Goal: Task Accomplishment & Management: Manage account settings

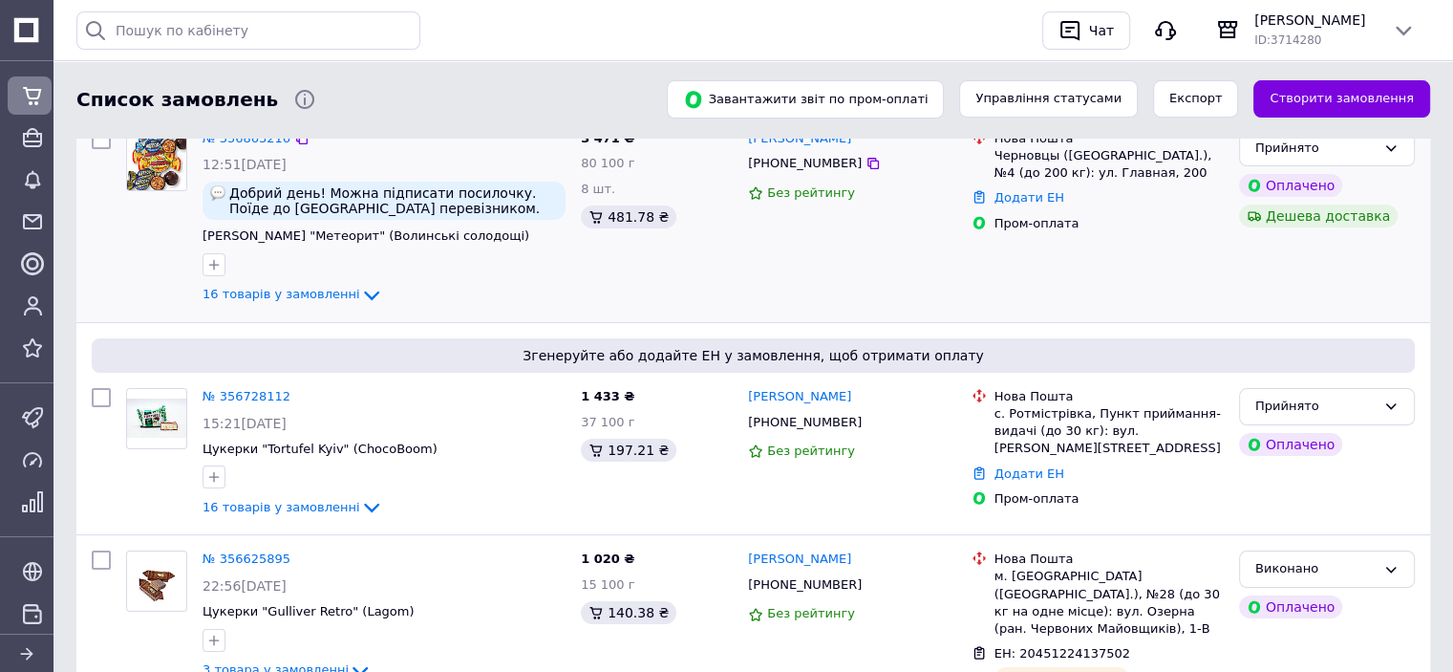
scroll to position [287, 0]
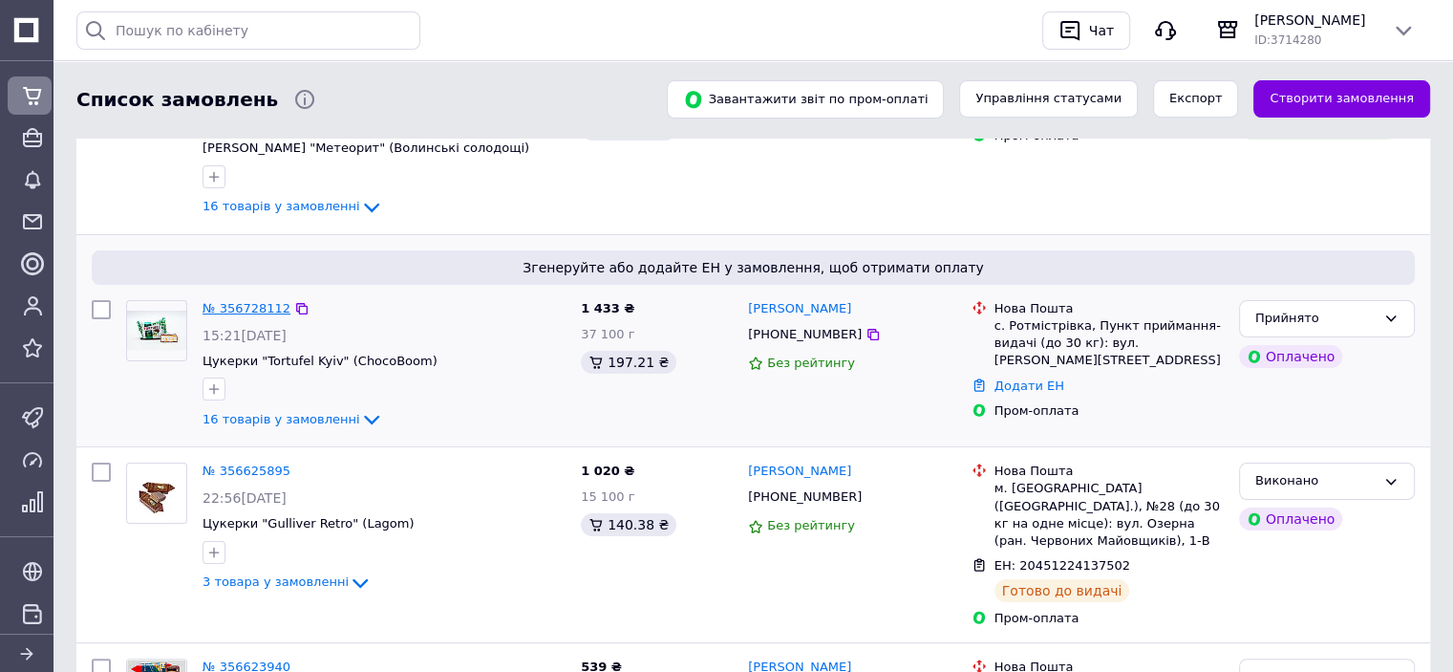
click at [229, 309] on link "№ 356728112" at bounding box center [247, 308] width 88 height 14
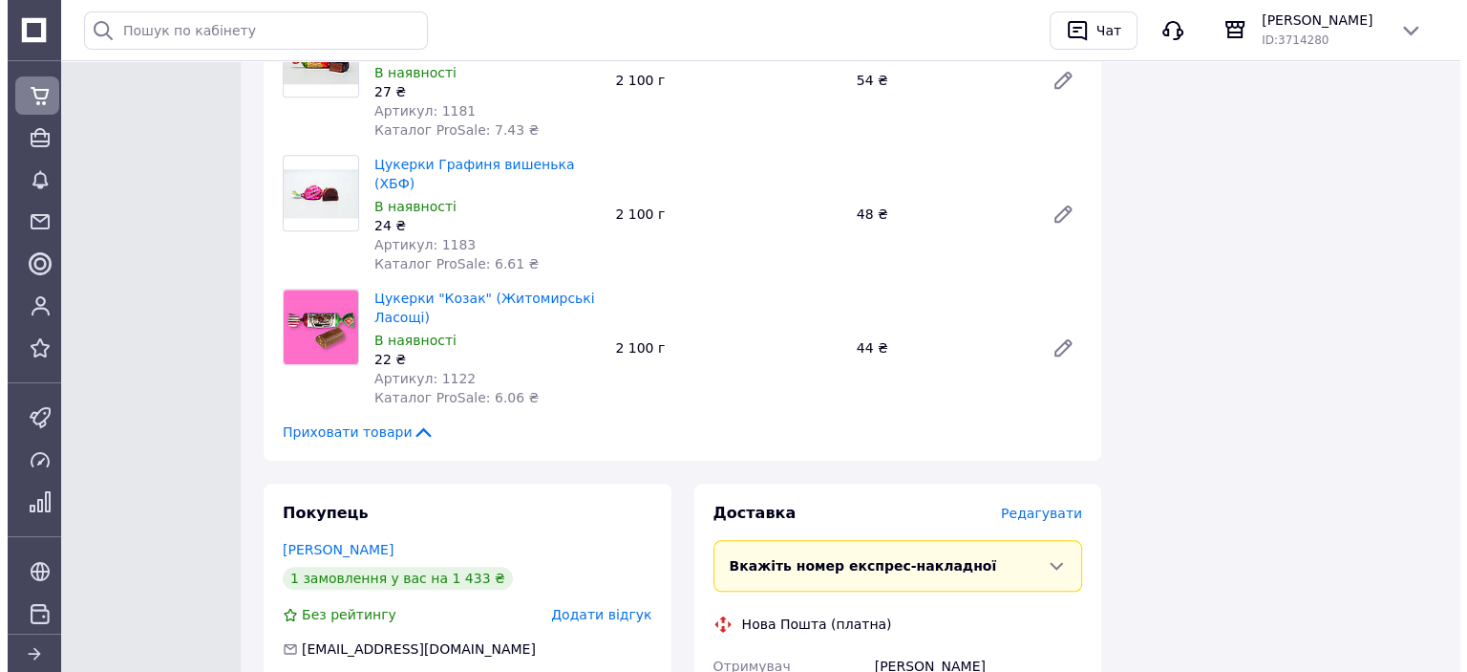
scroll to position [2197, 0]
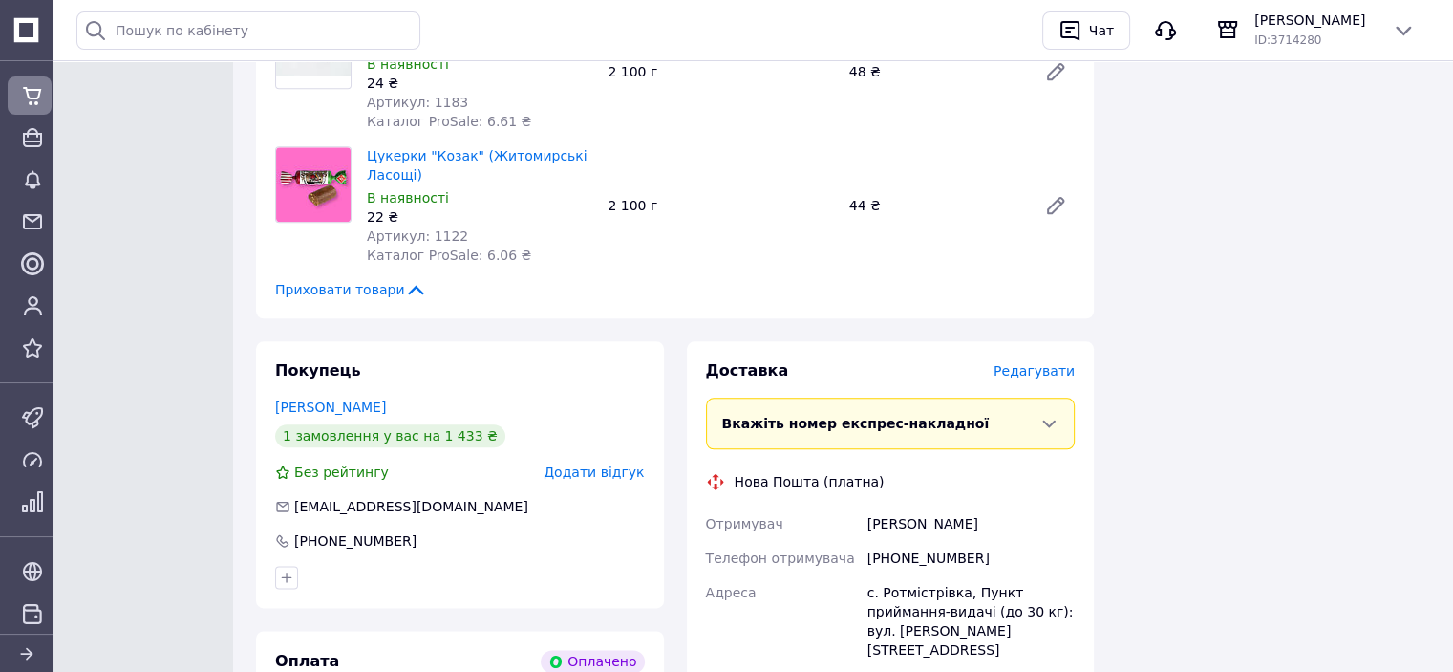
click at [1030, 363] on span "Редагувати" at bounding box center [1034, 370] width 81 height 15
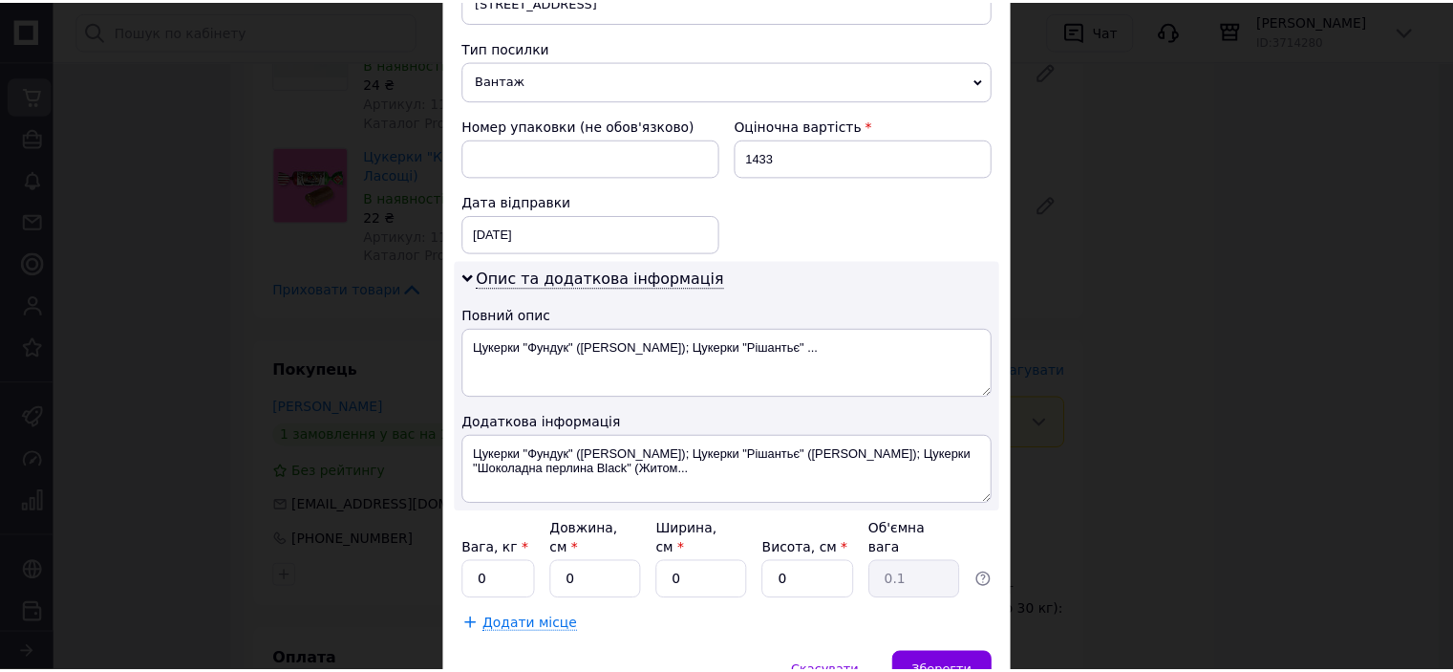
scroll to position [804, 0]
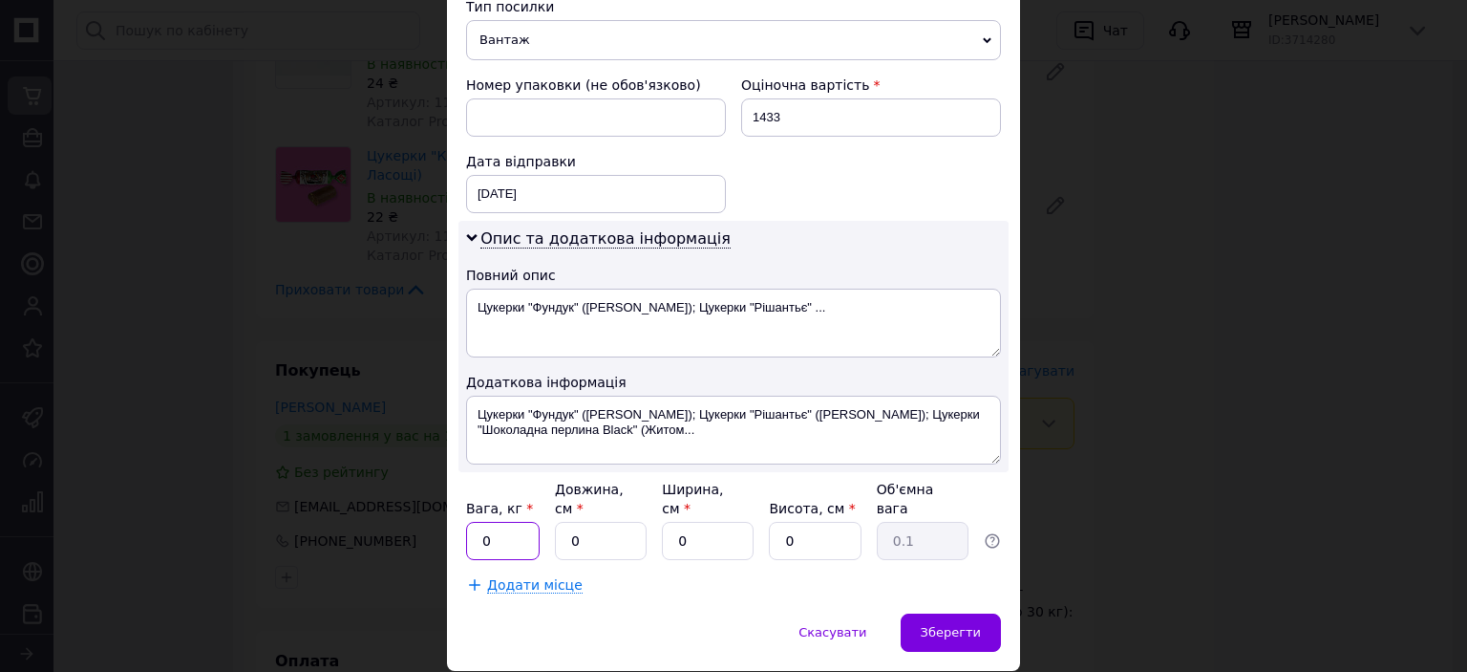
drag, startPoint x: 515, startPoint y: 477, endPoint x: 480, endPoint y: 487, distance: 36.9
click at [480, 522] on input "0" at bounding box center [503, 541] width 74 height 38
type input "4.3"
drag, startPoint x: 607, startPoint y: 469, endPoint x: 563, endPoint y: 479, distance: 45.0
click at [563, 522] on input "0" at bounding box center [601, 541] width 92 height 38
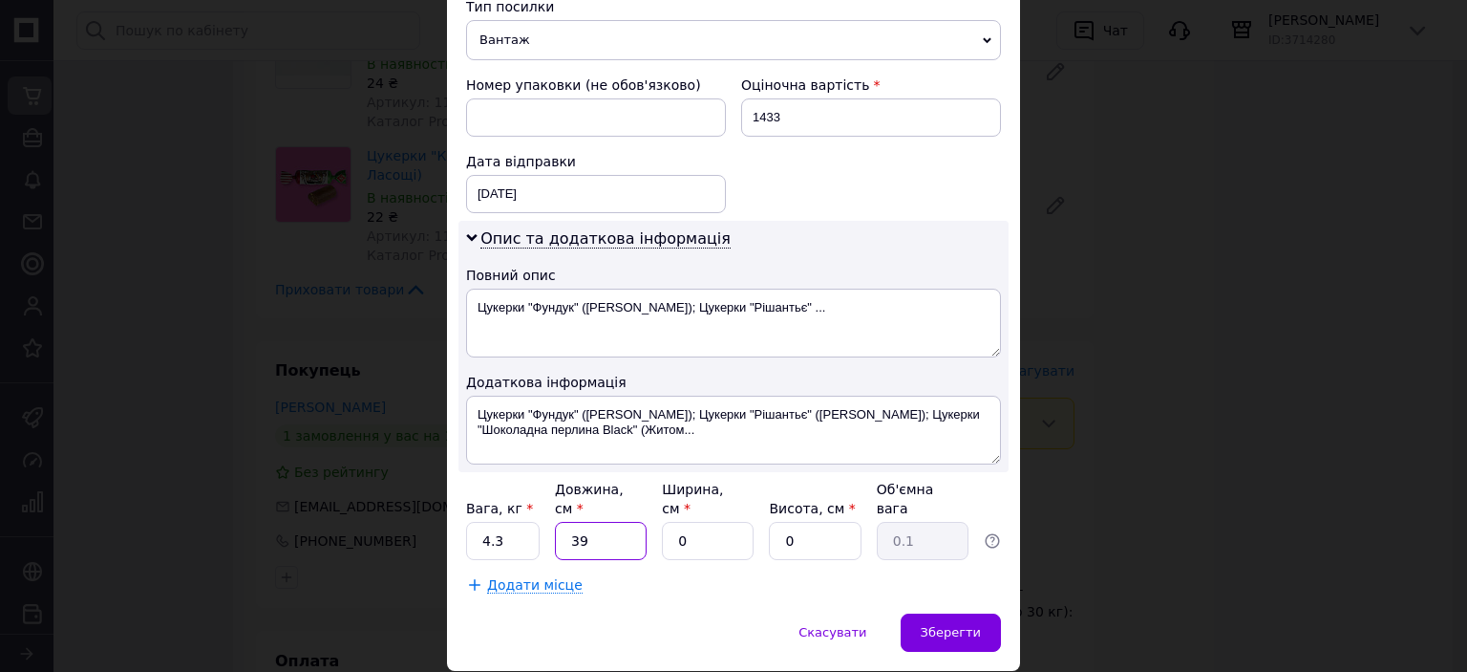
type input "39"
drag, startPoint x: 710, startPoint y: 471, endPoint x: 669, endPoint y: 476, distance: 41.4
click at [669, 522] on input "0" at bounding box center [708, 541] width 92 height 38
type input "30"
drag, startPoint x: 803, startPoint y: 476, endPoint x: 778, endPoint y: 482, distance: 26.6
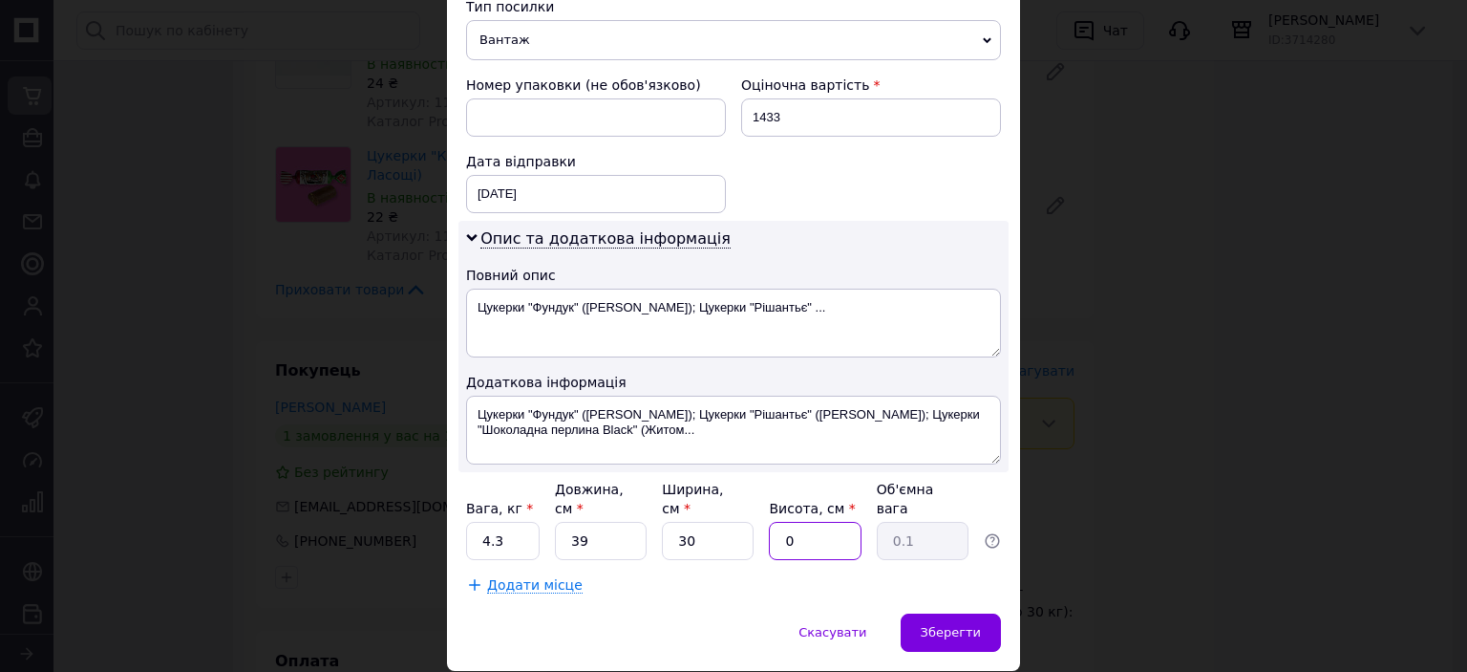
click at [778, 522] on input "0" at bounding box center [815, 541] width 92 height 38
type input "1"
type input "0.29"
type input "14"
type input "4.1"
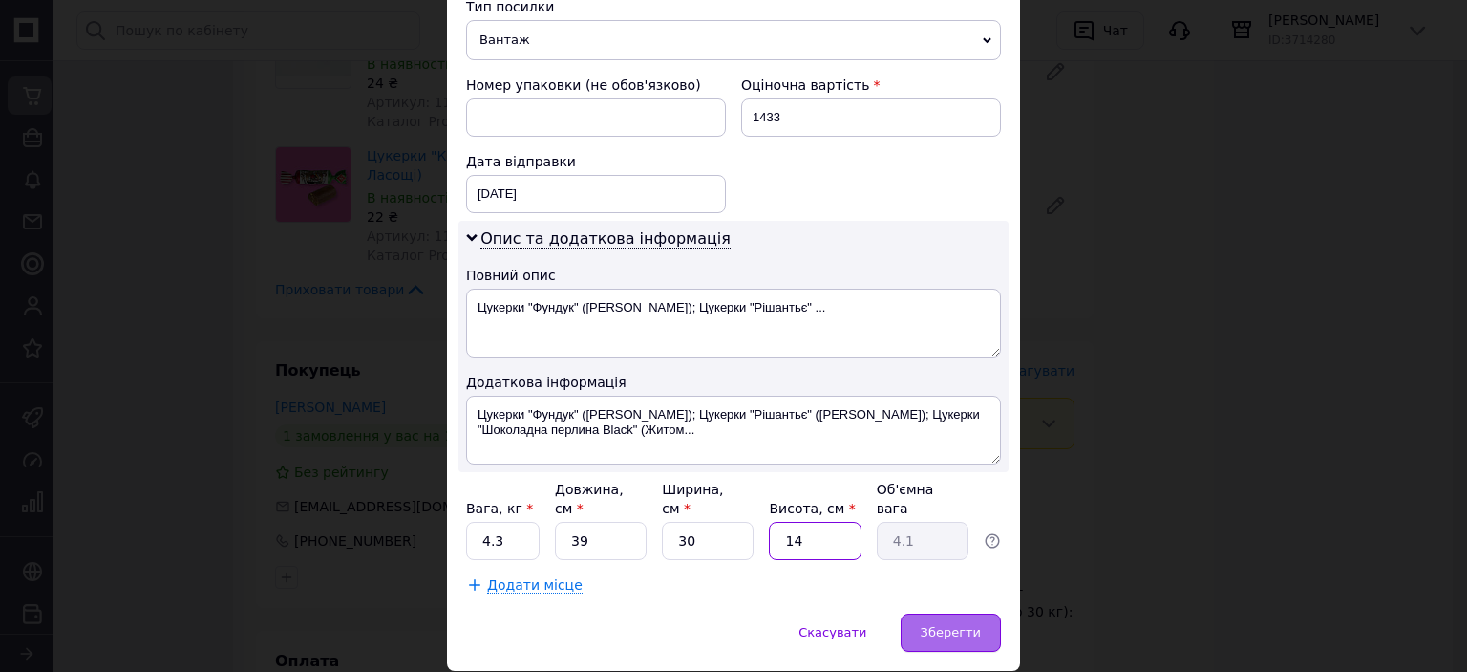
type input "14"
click at [948, 625] on span "Зберегти" at bounding box center [951, 632] width 60 height 14
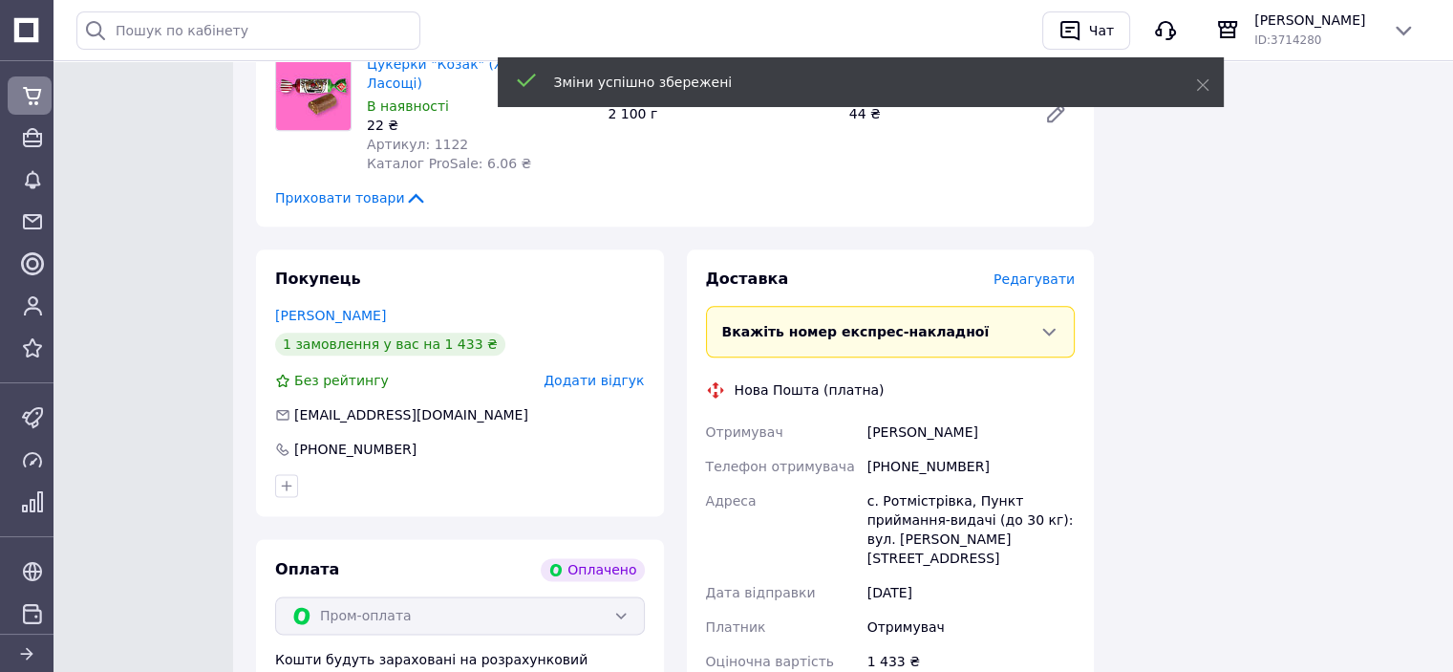
scroll to position [2293, 0]
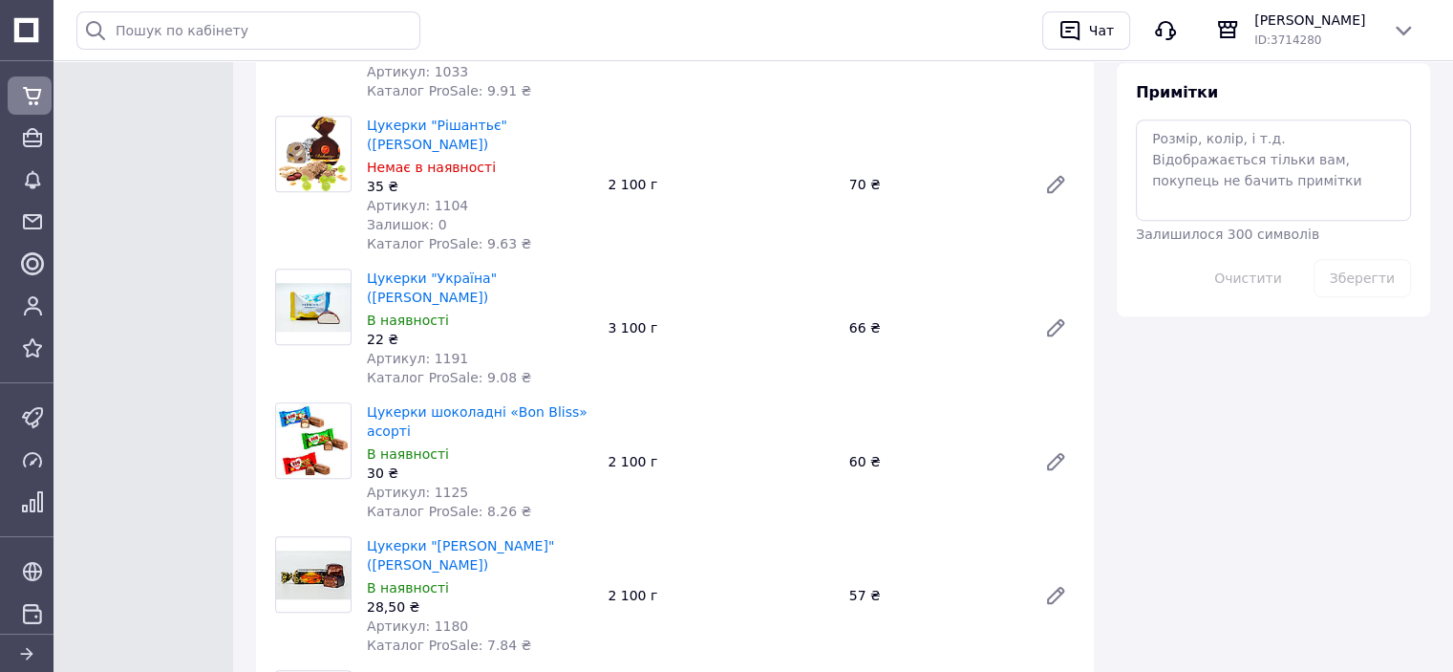
scroll to position [1146, 0]
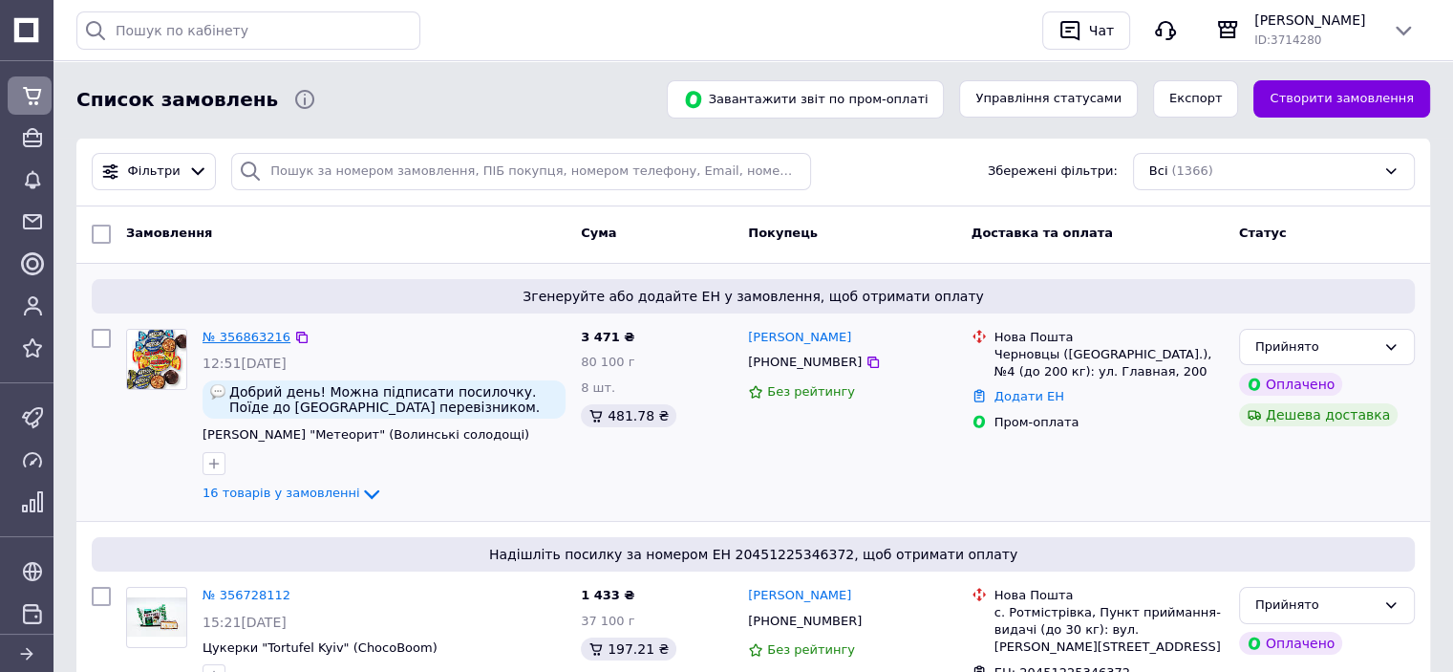
click at [239, 341] on link "№ 356863216" at bounding box center [247, 337] width 88 height 14
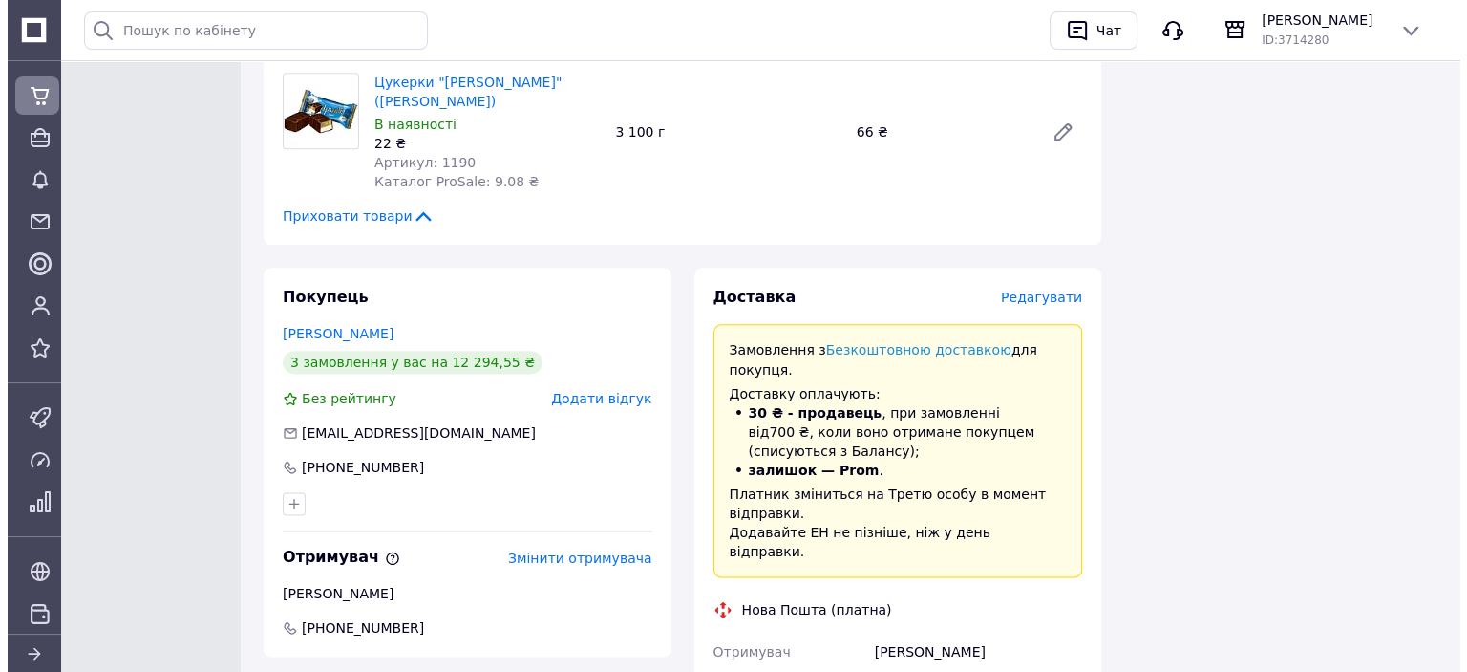
scroll to position [2293, 0]
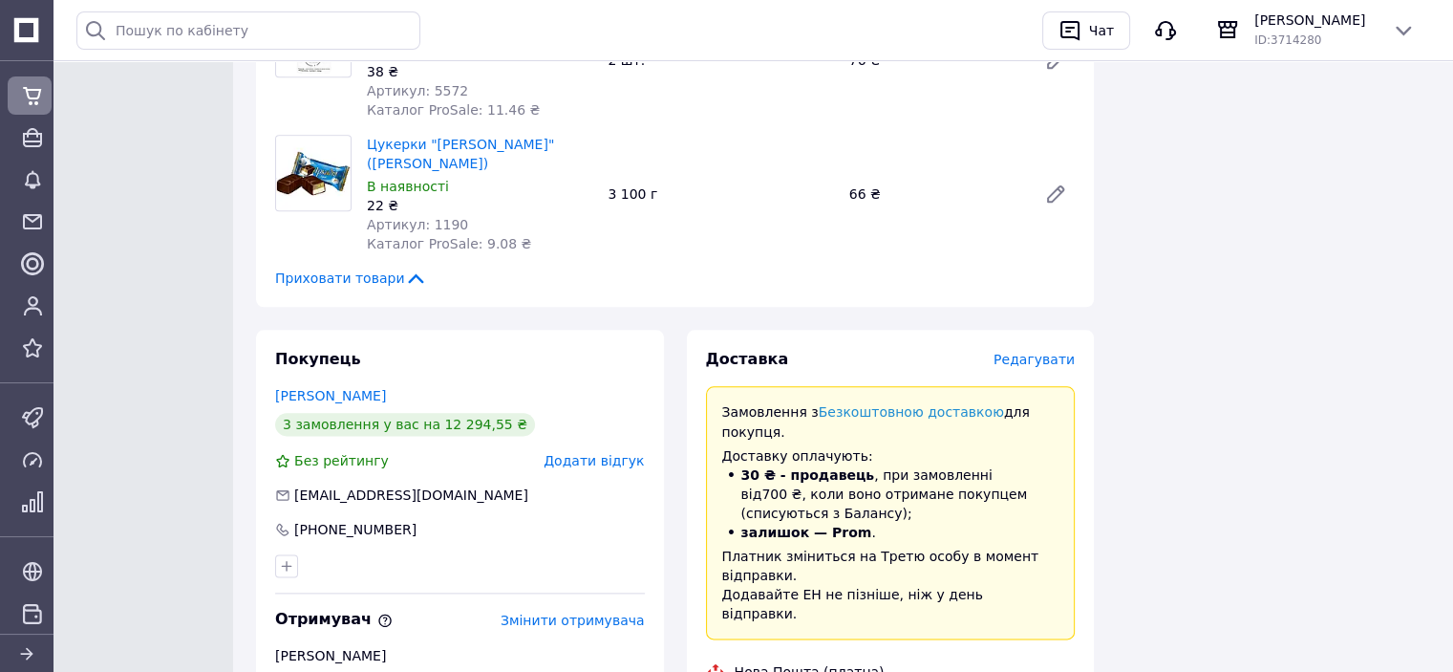
click at [1055, 352] on span "Редагувати" at bounding box center [1034, 359] width 81 height 15
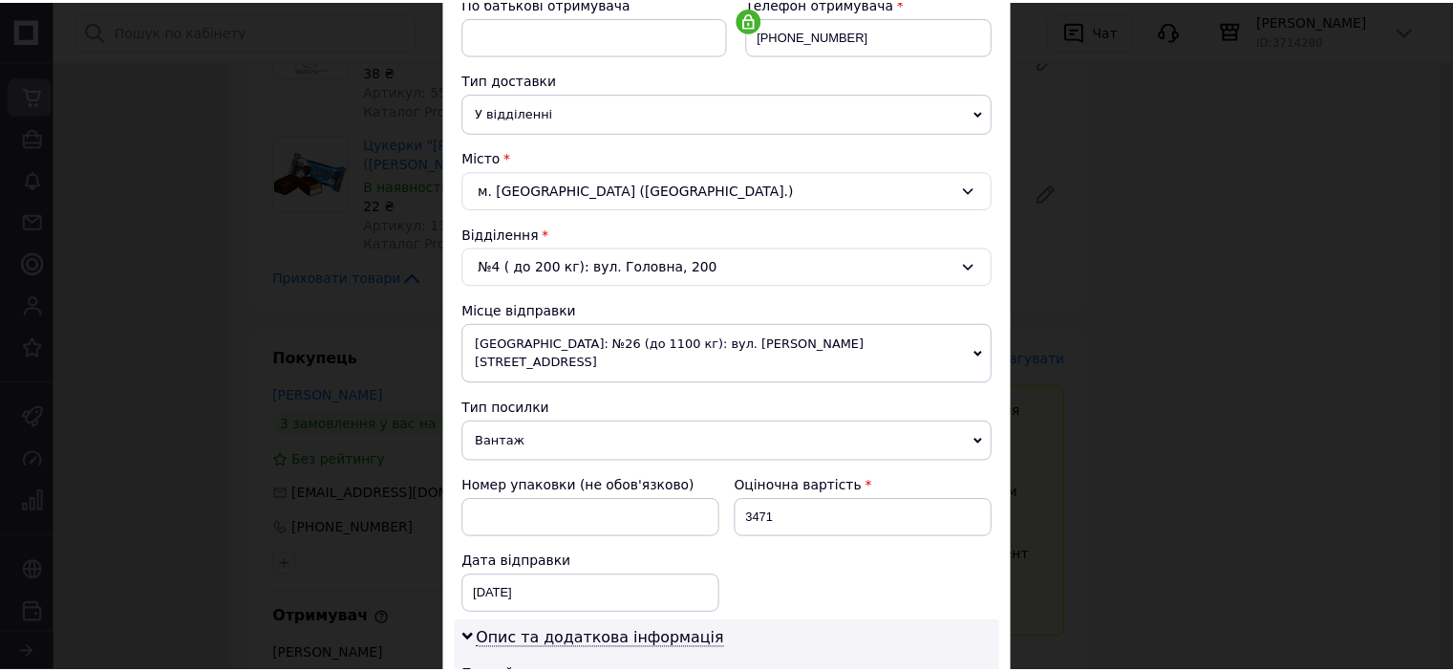
scroll to position [804, 0]
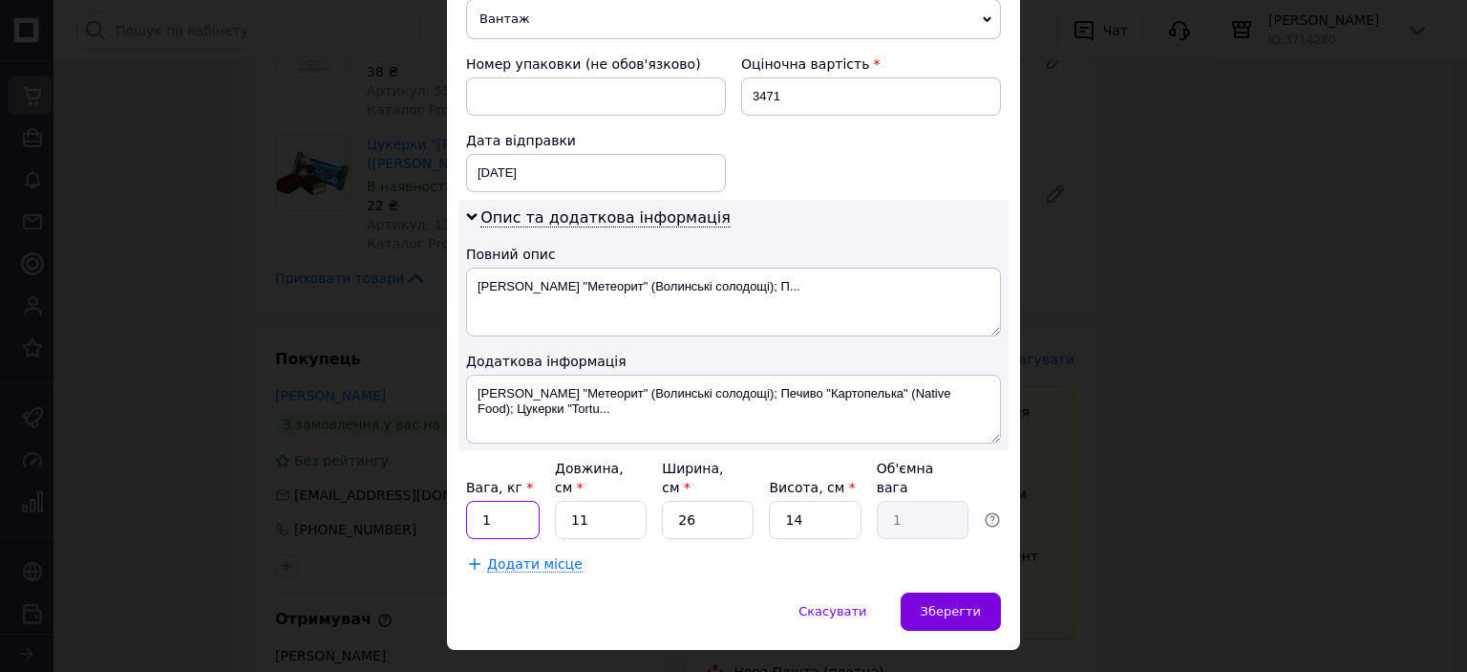
drag, startPoint x: 497, startPoint y: 480, endPoint x: 480, endPoint y: 484, distance: 17.8
click at [480, 501] on input "1" at bounding box center [503, 520] width 74 height 38
click at [490, 501] on input "95" at bounding box center [503, 520] width 74 height 38
click at [489, 501] on input "95" at bounding box center [503, 520] width 74 height 38
type input "9.5"
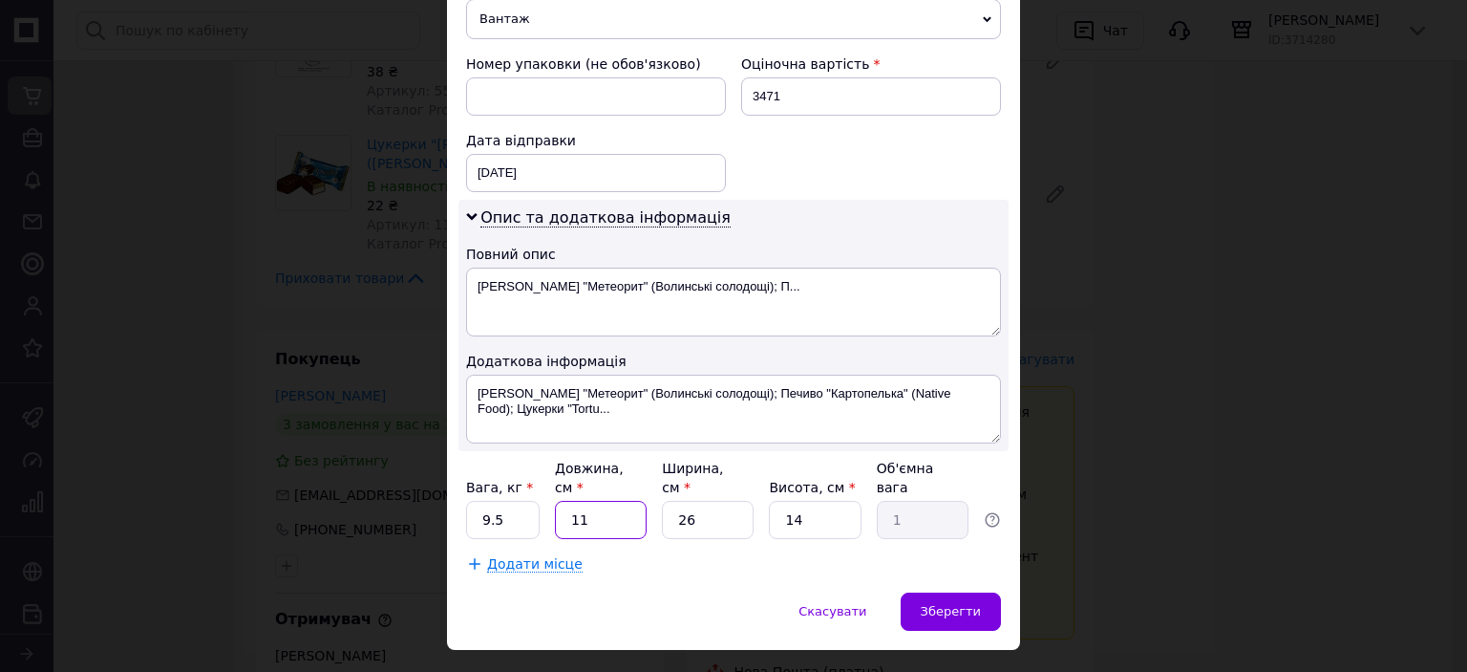
drag, startPoint x: 604, startPoint y: 473, endPoint x: 538, endPoint y: 481, distance: 66.4
click at [538, 481] on div "Вага, кг * 9.5 Довжина, см * 11 Ширина, см * 26 Висота, см * 14 Об'ємна вага 1" at bounding box center [733, 499] width 535 height 80
type input "3"
type input "0.27"
type input "39"
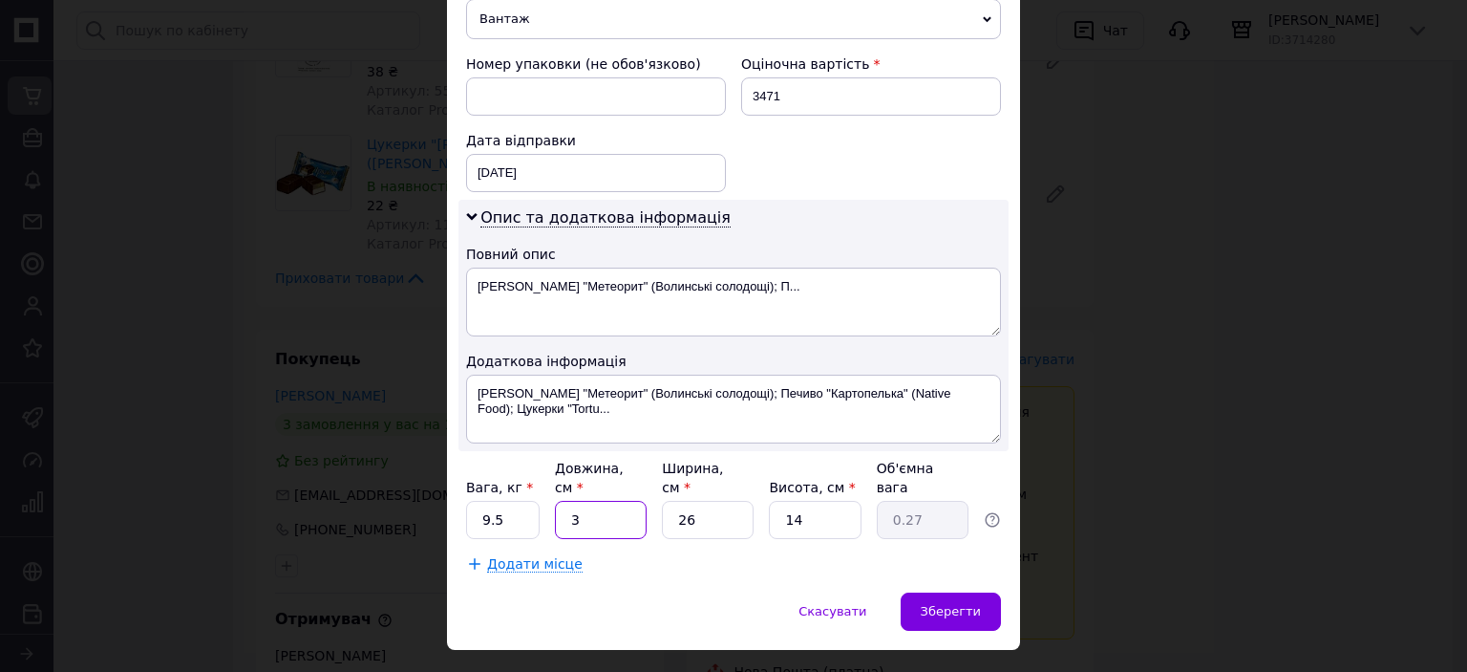
type input "3.55"
type input "39"
drag, startPoint x: 684, startPoint y: 477, endPoint x: 656, endPoint y: 483, distance: 28.5
click at [656, 483] on div "Вага, кг * 9.5 Довжина, см * 39 Ширина, см * 26 Висота, см * 14 Об'ємна вага 3.…" at bounding box center [733, 499] width 535 height 80
type input "2"
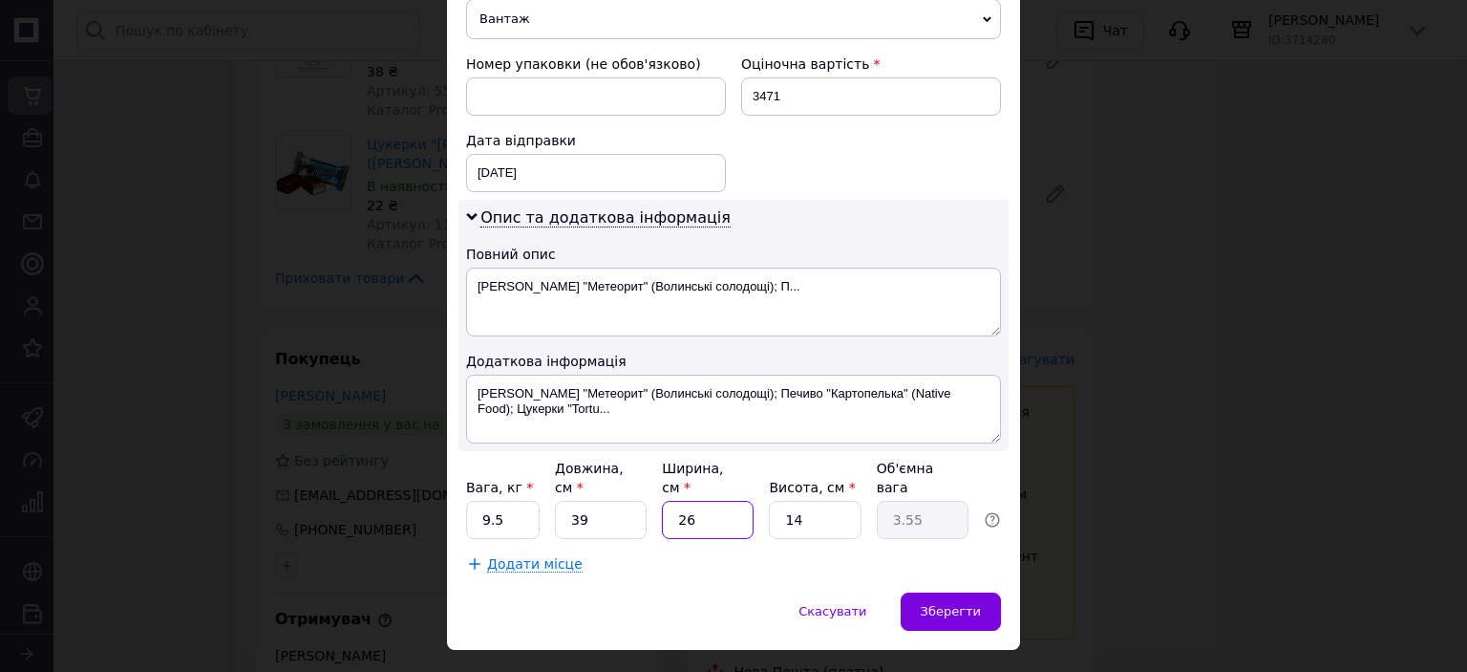
type input "0.27"
type input "29"
type input "3.96"
type input "29"
drag, startPoint x: 814, startPoint y: 480, endPoint x: 780, endPoint y: 483, distance: 34.6
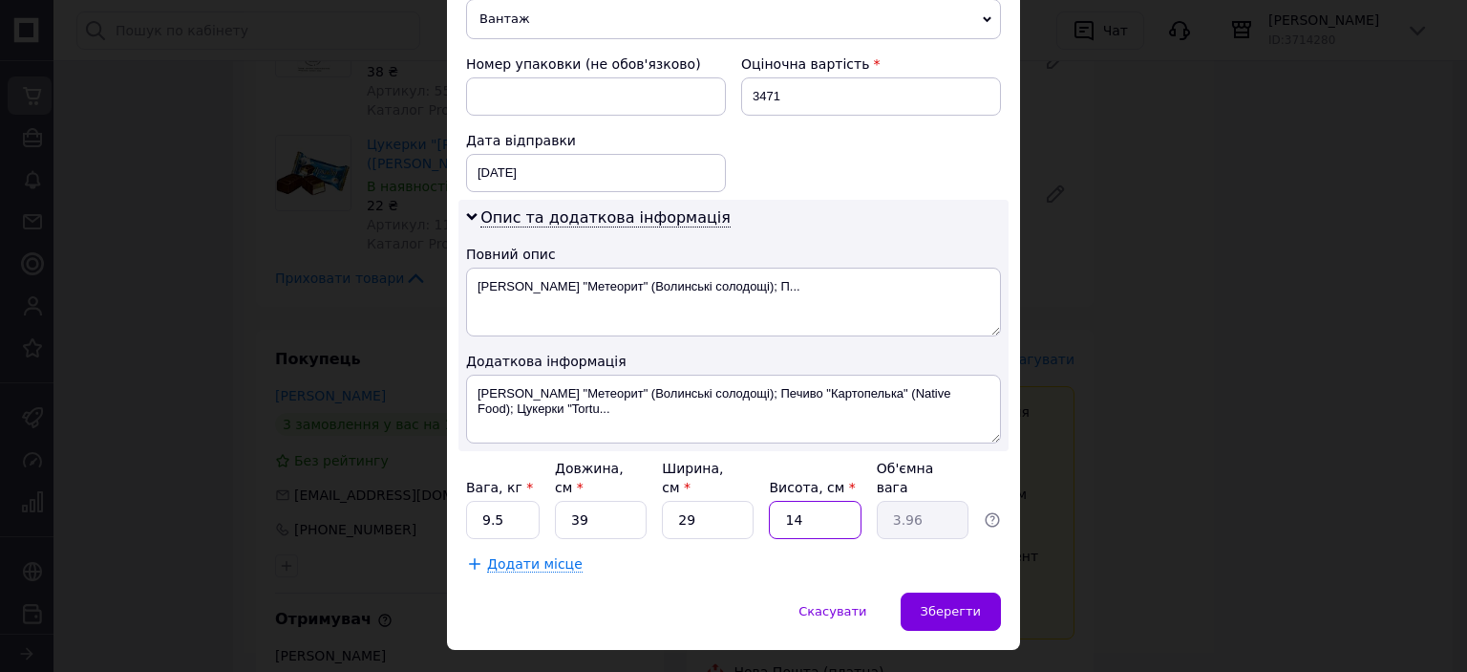
click at [780, 501] on input "14" at bounding box center [815, 520] width 92 height 38
type input "2"
type input "0.57"
type input "28"
type input "7.92"
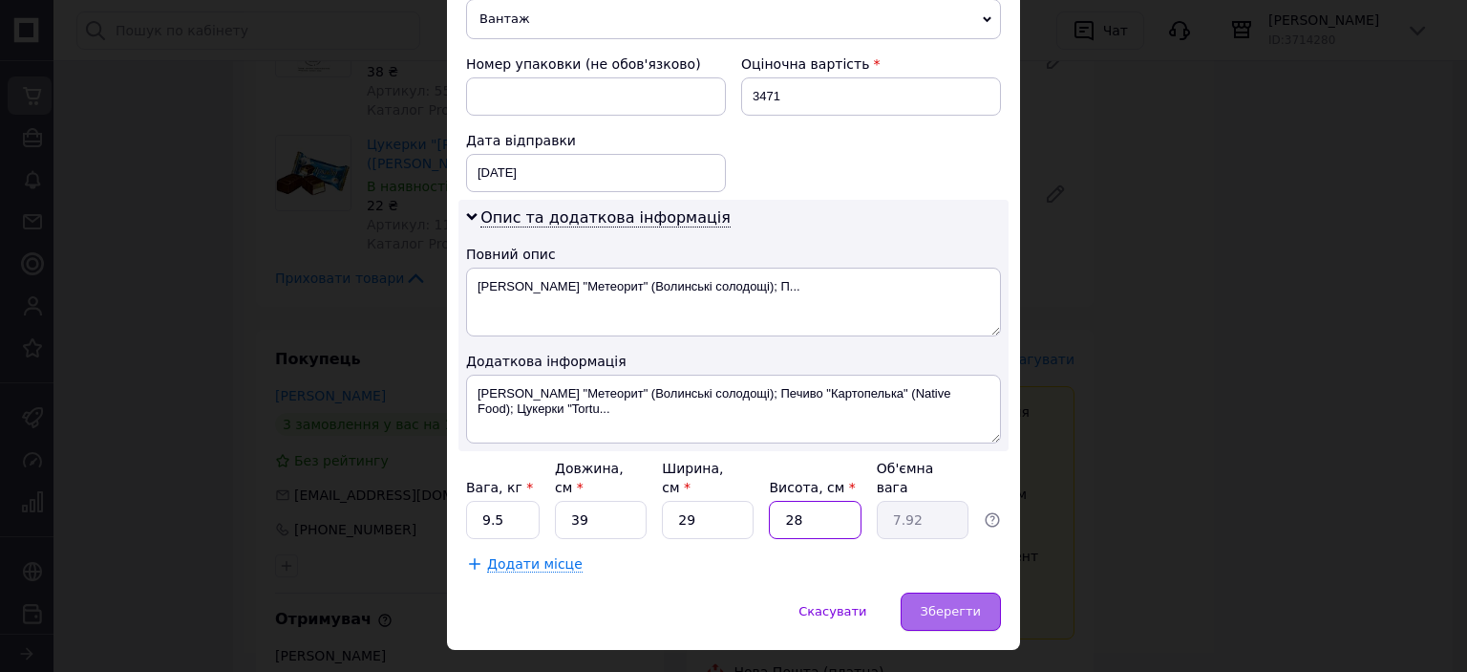
type input "28"
click at [955, 592] on div "Зберегти" at bounding box center [951, 611] width 100 height 38
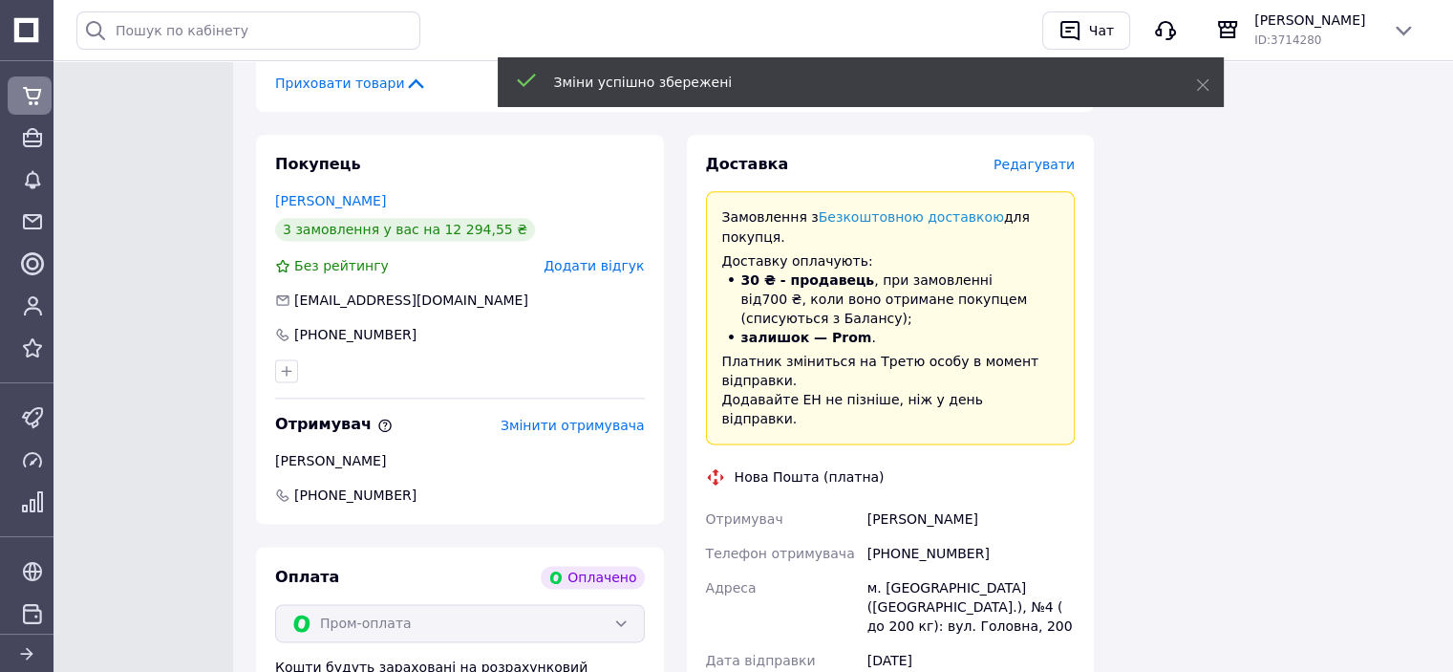
scroll to position [2675, 0]
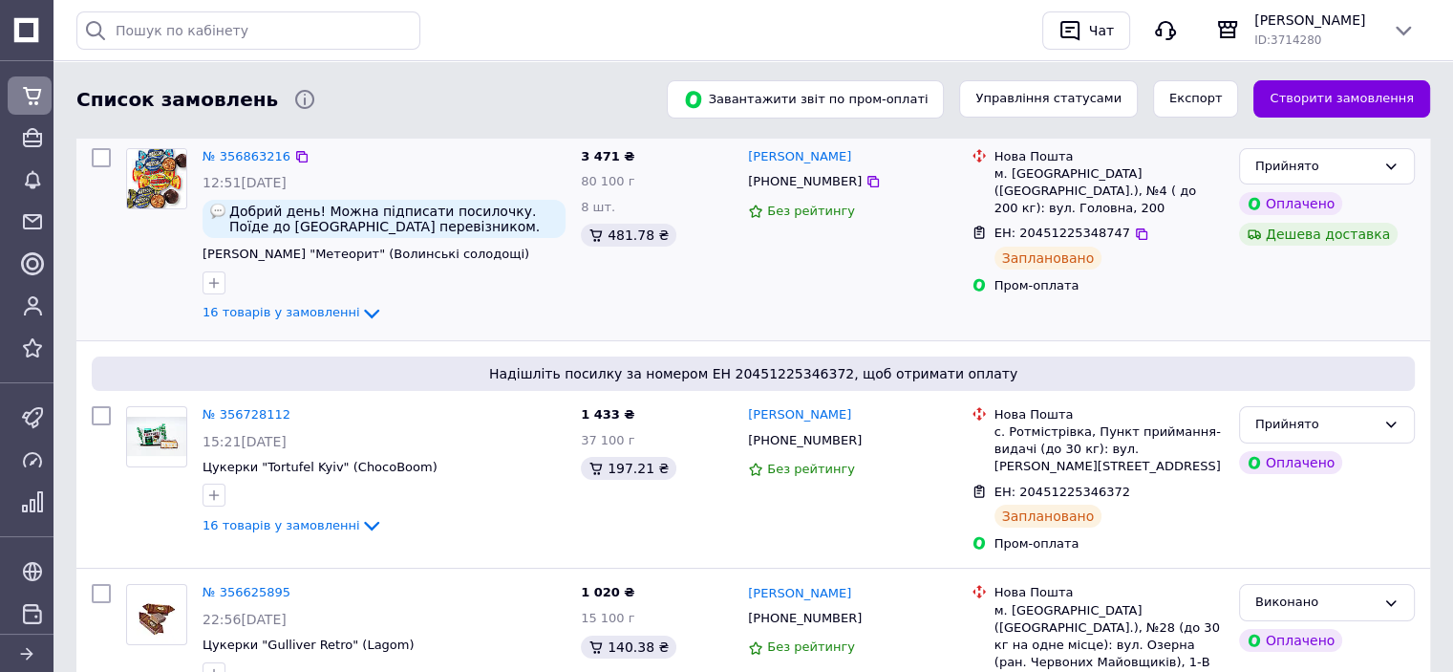
scroll to position [191, 0]
